Goal: Task Accomplishment & Management: Use online tool/utility

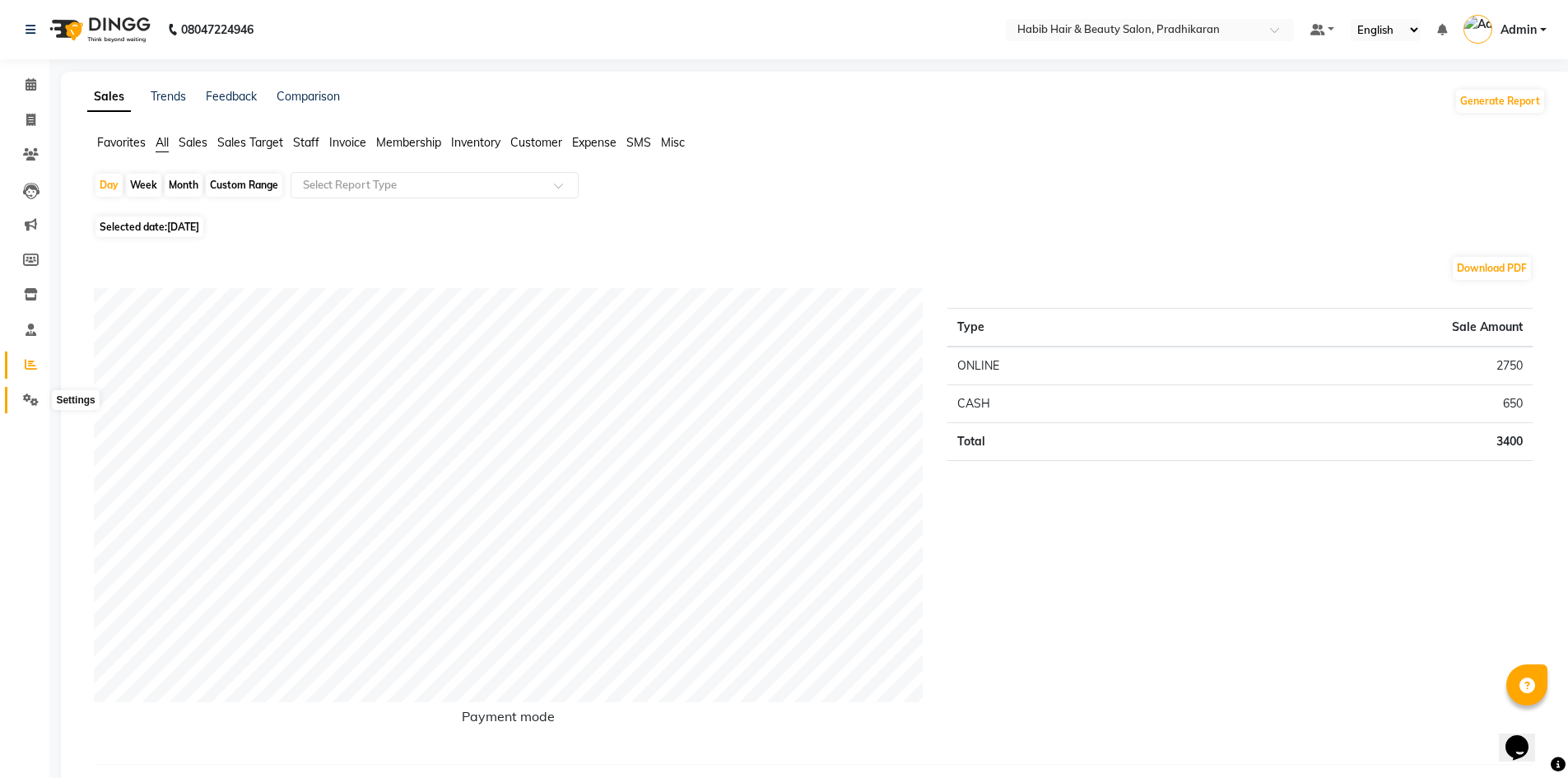
click at [20, 400] on span at bounding box center [31, 400] width 29 height 19
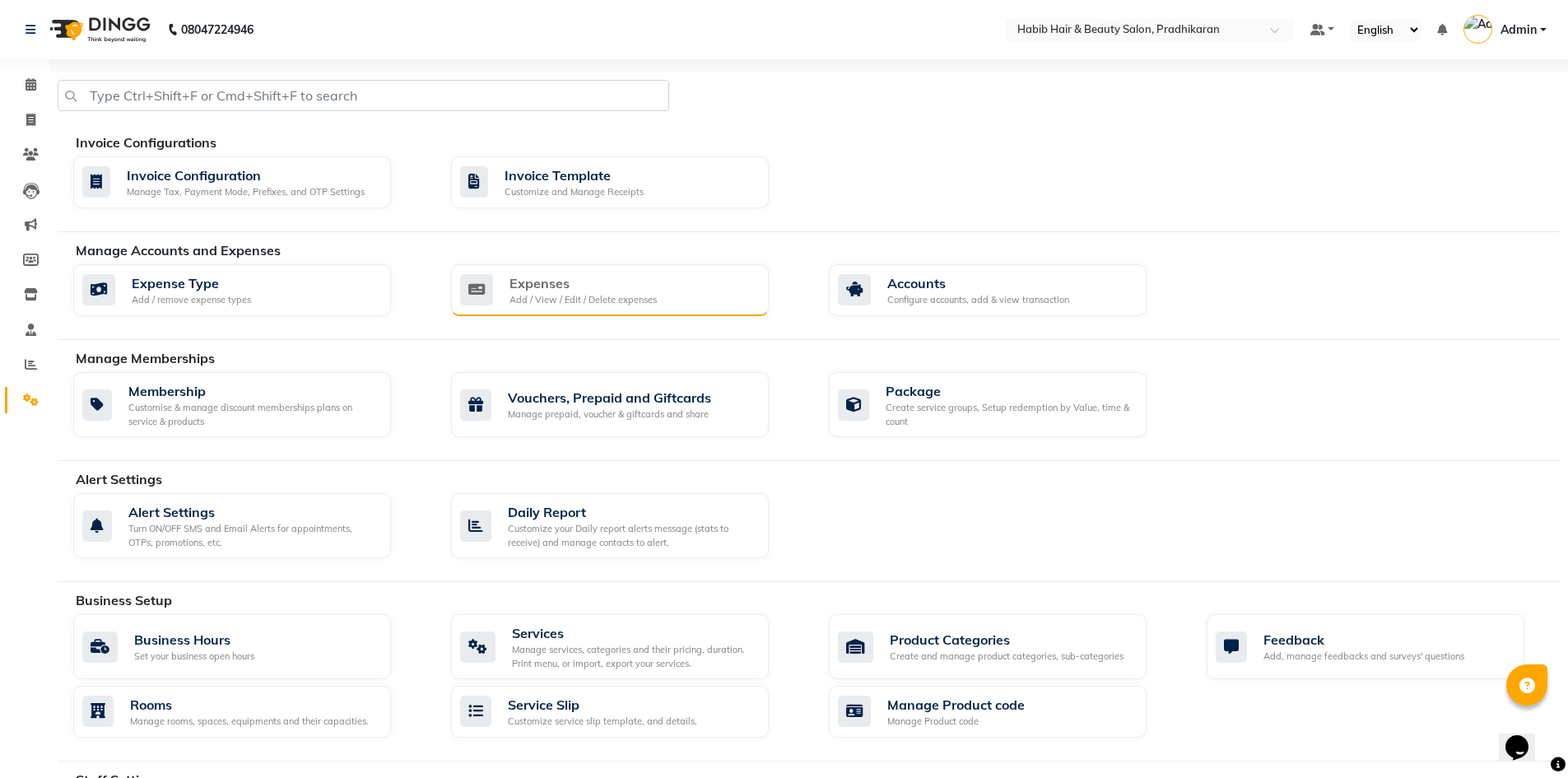
click at [562, 287] on div "Expenses" at bounding box center [583, 283] width 147 height 20
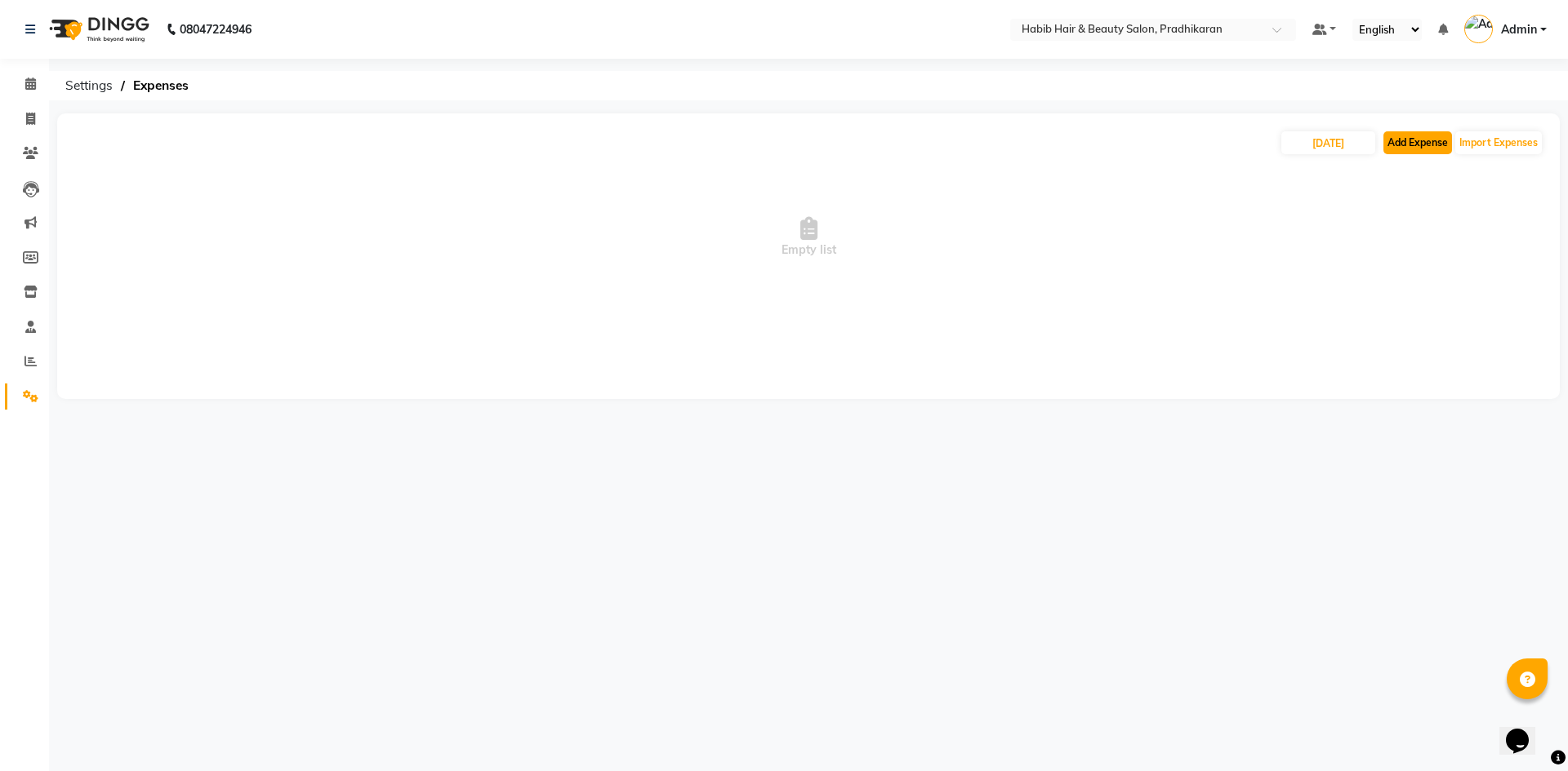
click at [1408, 148] on button "Add Expense" at bounding box center [1418, 142] width 69 height 23
select select "1"
select select "4519"
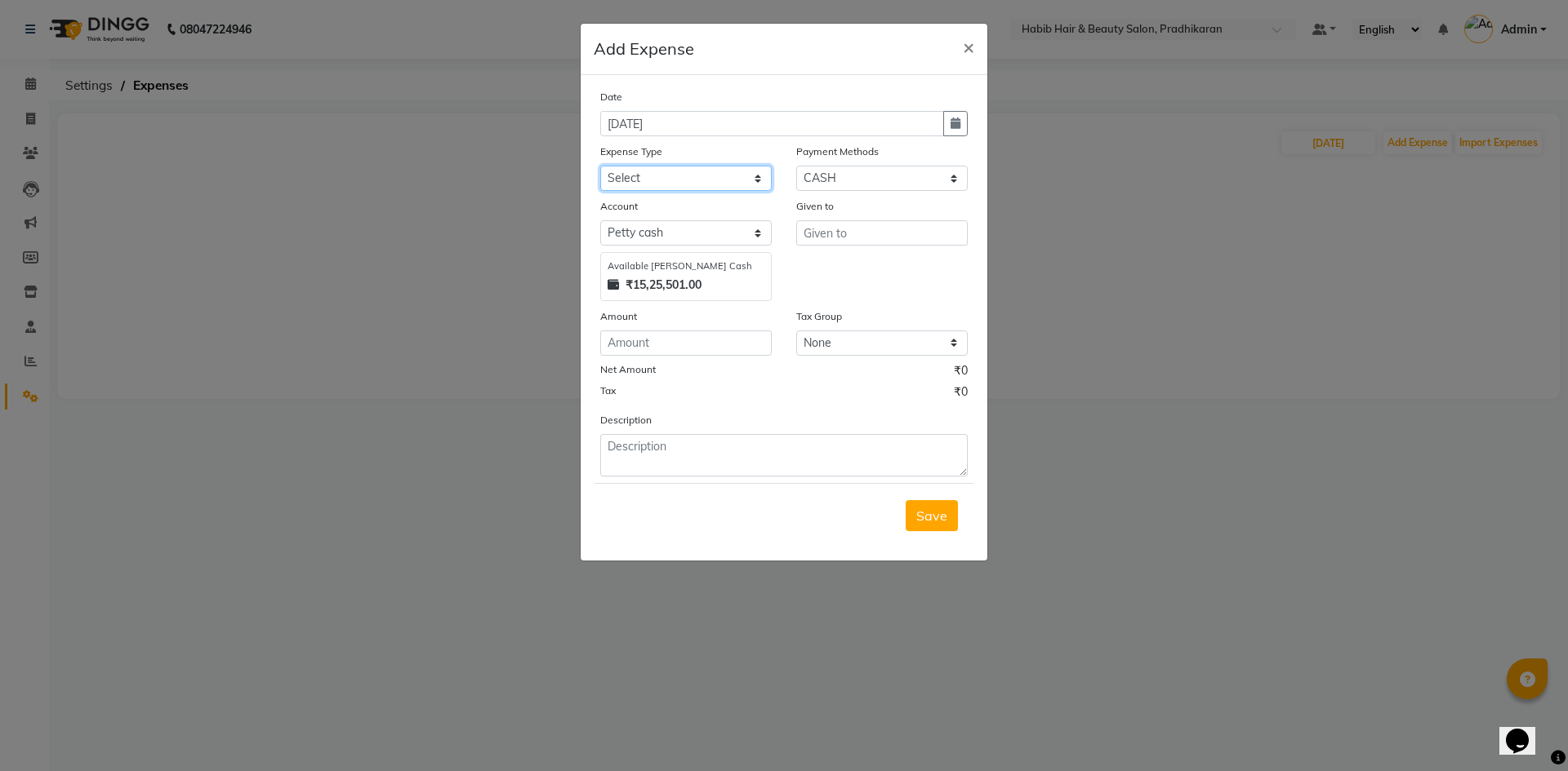
click at [752, 180] on select "Select 500 ADVANCE PAYMENT Cash Hand Over To Hub Cash Hand Over To Hub Client T…" at bounding box center [686, 179] width 172 height 26
select select "16618"
click at [601, 166] on select "Select 500 ADVANCE PAYMENT Cash Hand Over To Hub Cash Hand Over To Hub Client T…" at bounding box center [686, 179] width 172 height 26
click at [678, 357] on div "Date [DATE] Expense Type Select 500 ADVANCE PAYMENT Cash Hand Over To Hub Cash …" at bounding box center [784, 283] width 367 height 388
click at [684, 339] on input "number" at bounding box center [686, 343] width 172 height 26
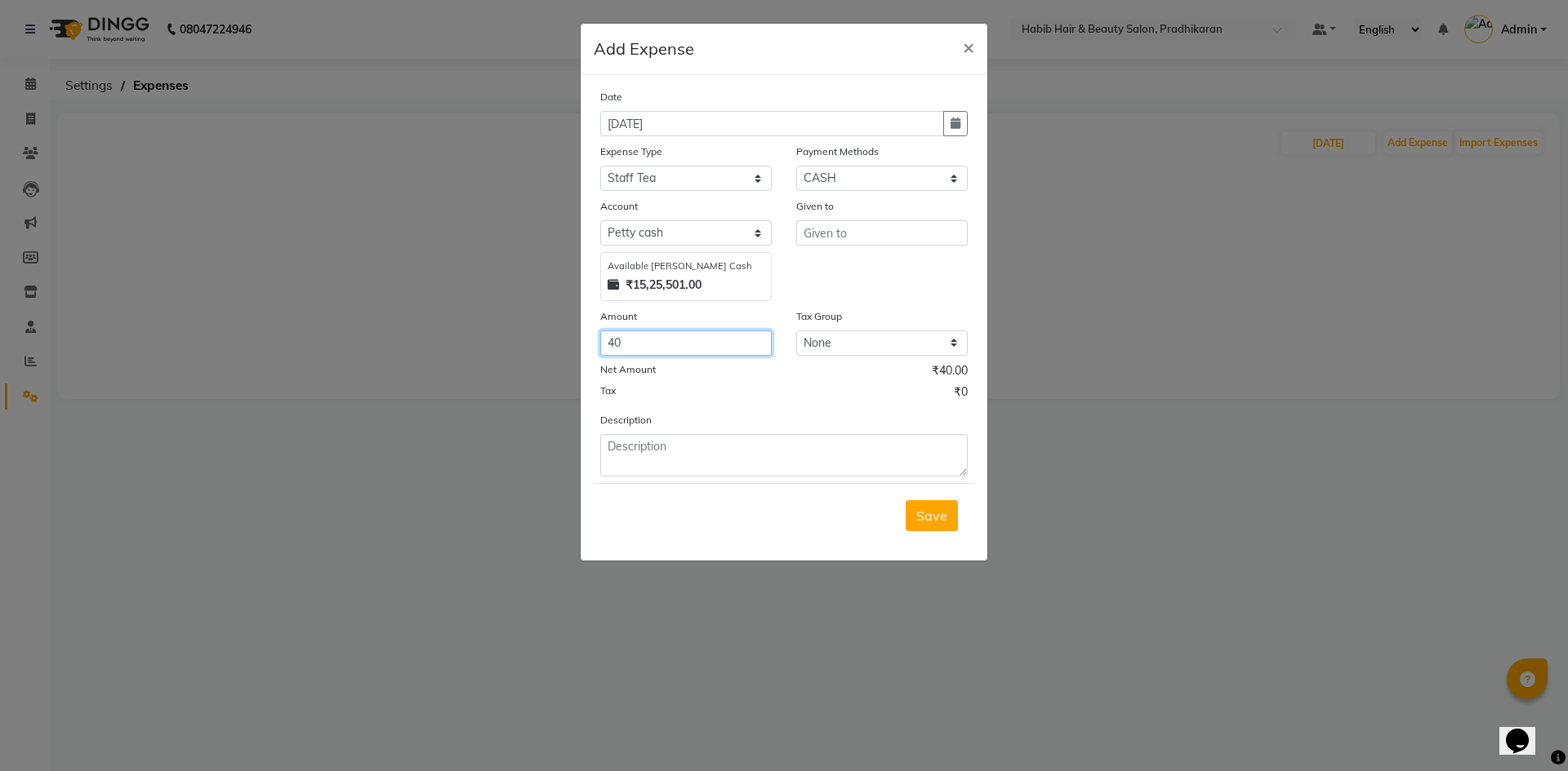
type input "40"
click at [899, 237] on input "text" at bounding box center [881, 233] width 172 height 26
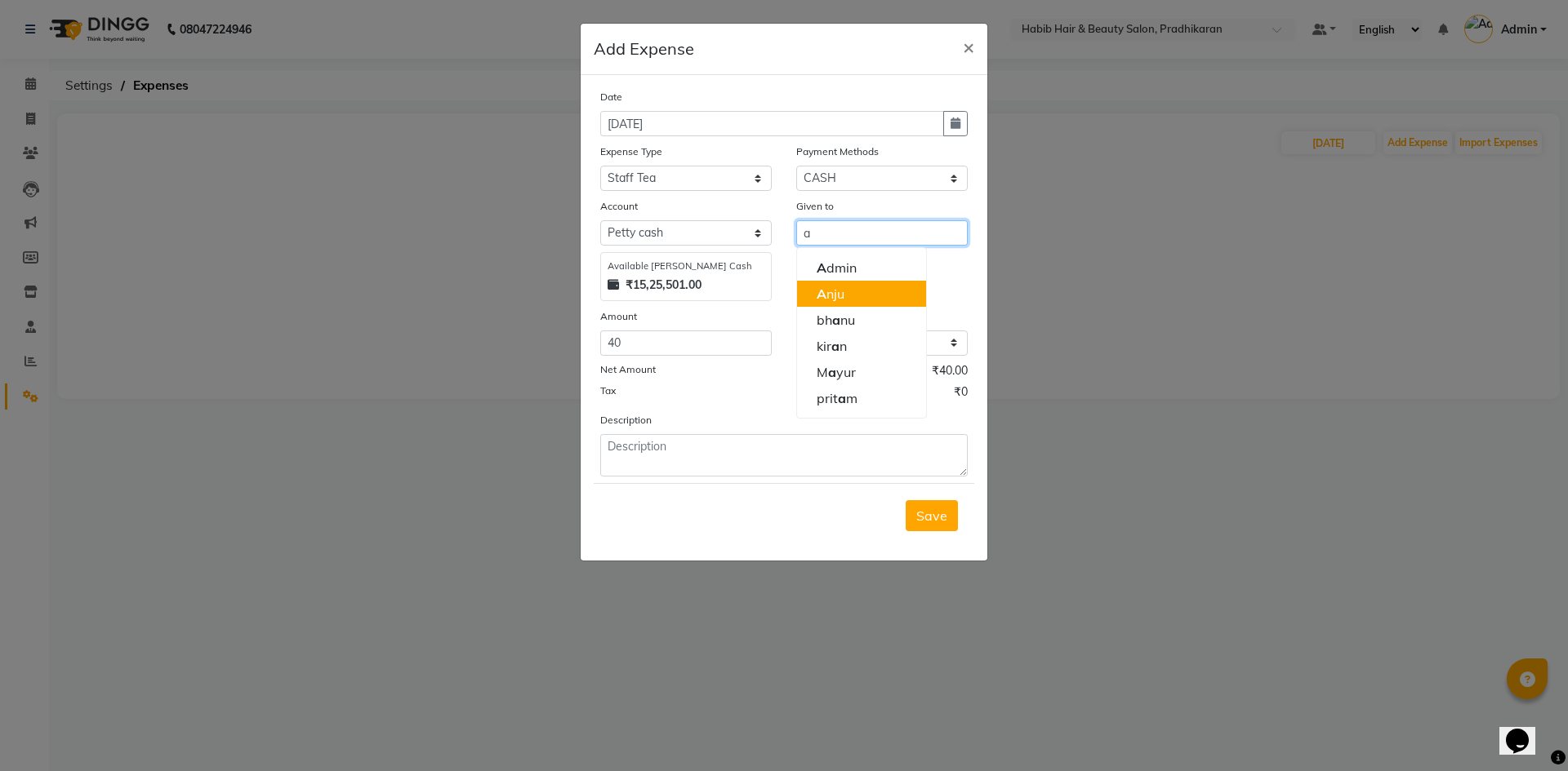
click at [845, 295] on ngb-highlight "A nju" at bounding box center [830, 293] width 27 height 17
type input "Anju"
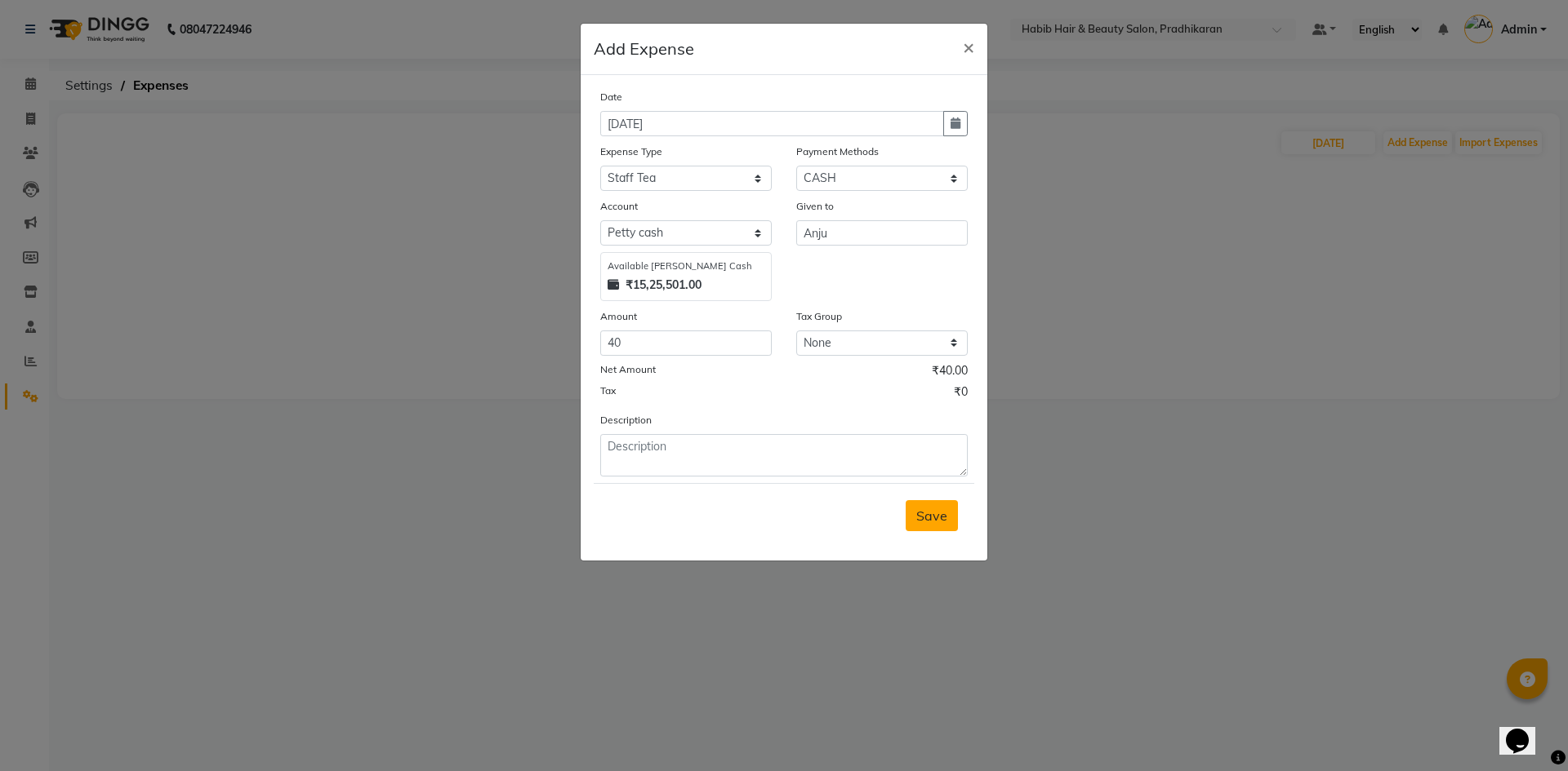
click at [939, 514] on span "Save" at bounding box center [932, 516] width 31 height 17
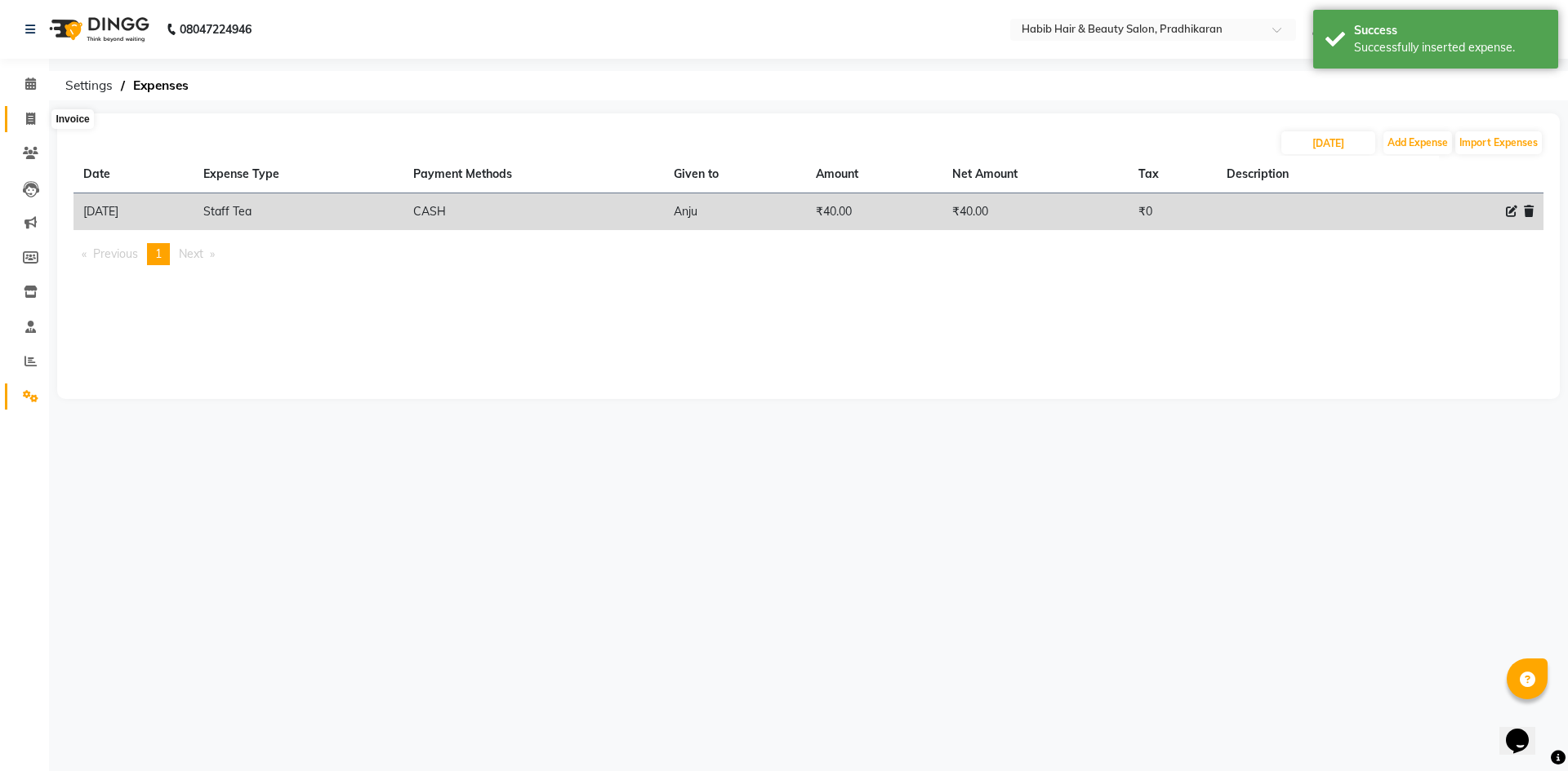
click at [33, 113] on icon at bounding box center [30, 119] width 9 height 12
select select "5583"
select select "service"
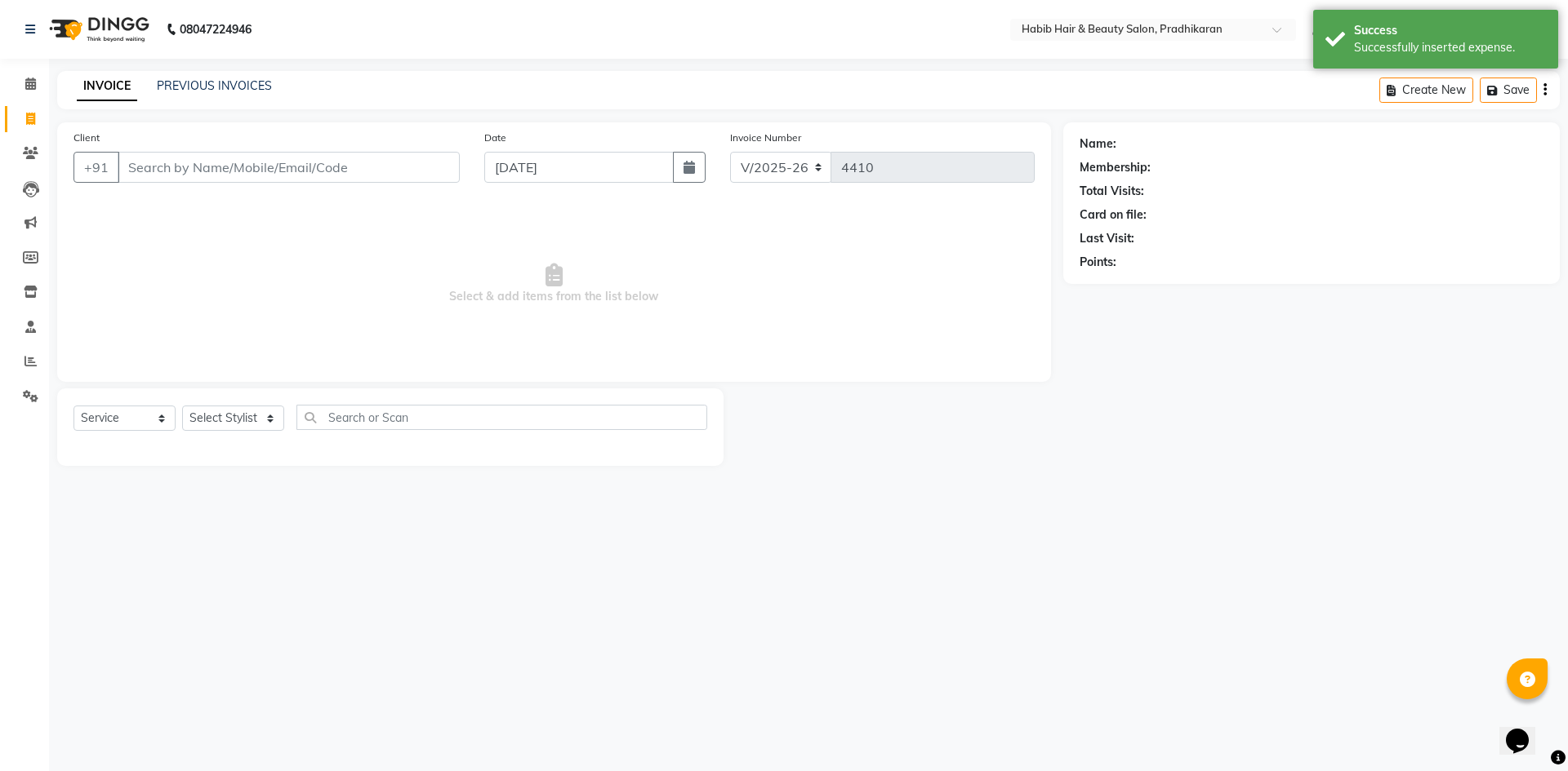
click at [148, 164] on input "Client" at bounding box center [288, 168] width 342 height 31
